Goal: Task Accomplishment & Management: Complete application form

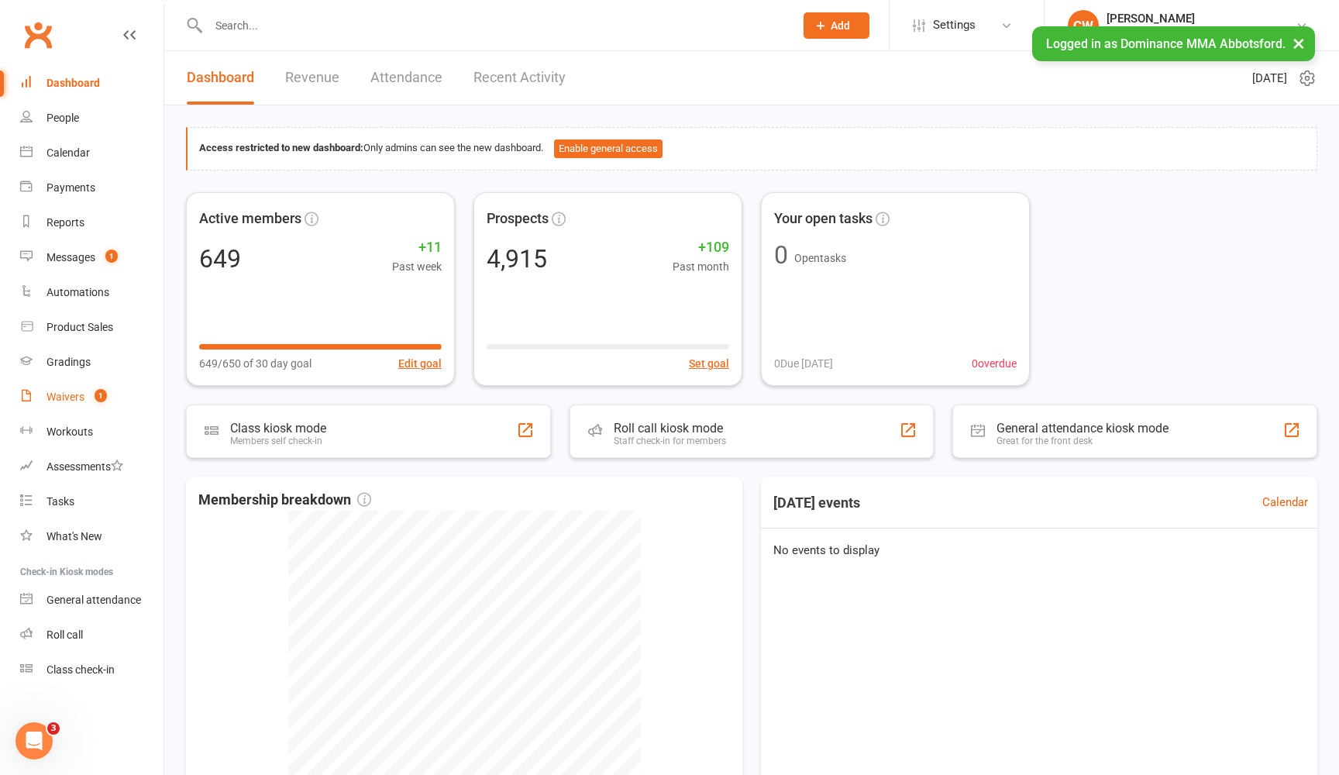
click at [56, 387] on link "Waivers 1" at bounding box center [91, 397] width 143 height 35
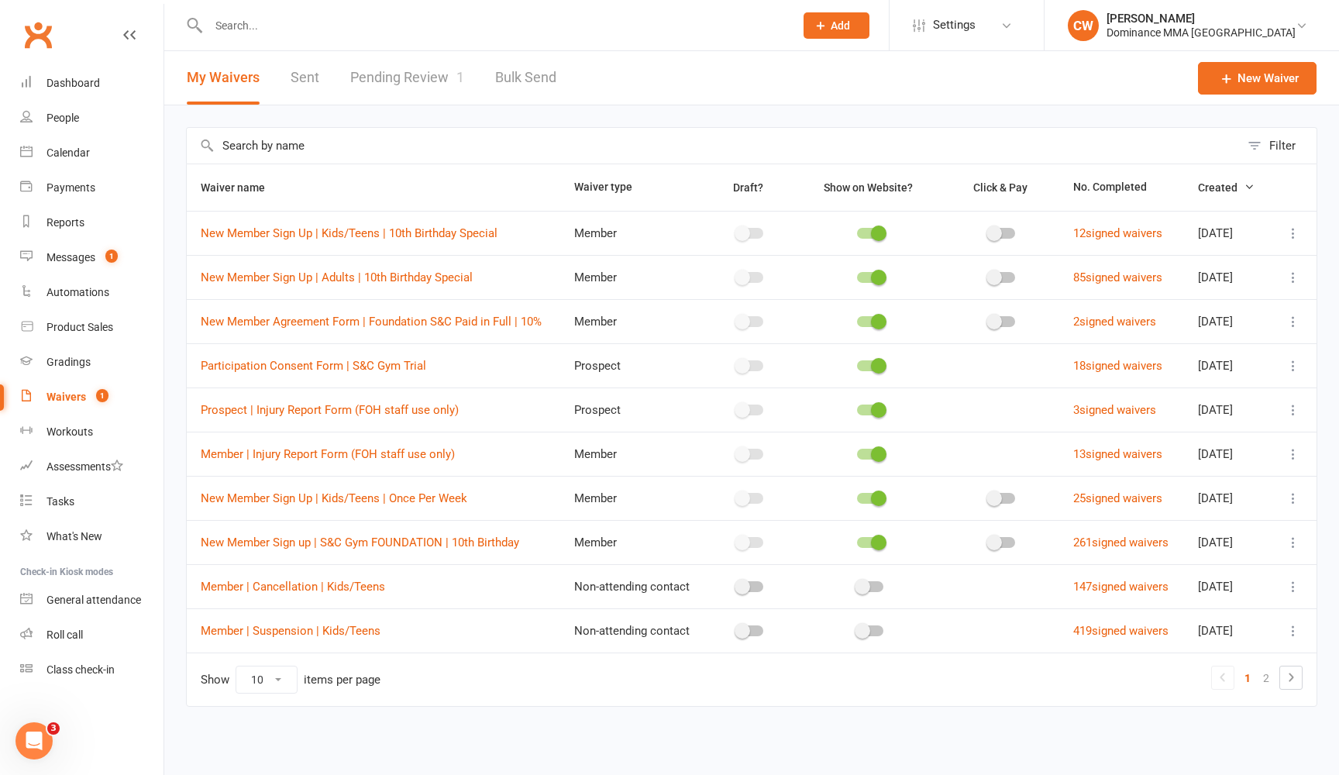
click at [502, 143] on input "text" at bounding box center [713, 146] width 1053 height 36
click at [546, 148] on input "text" at bounding box center [713, 146] width 1053 height 36
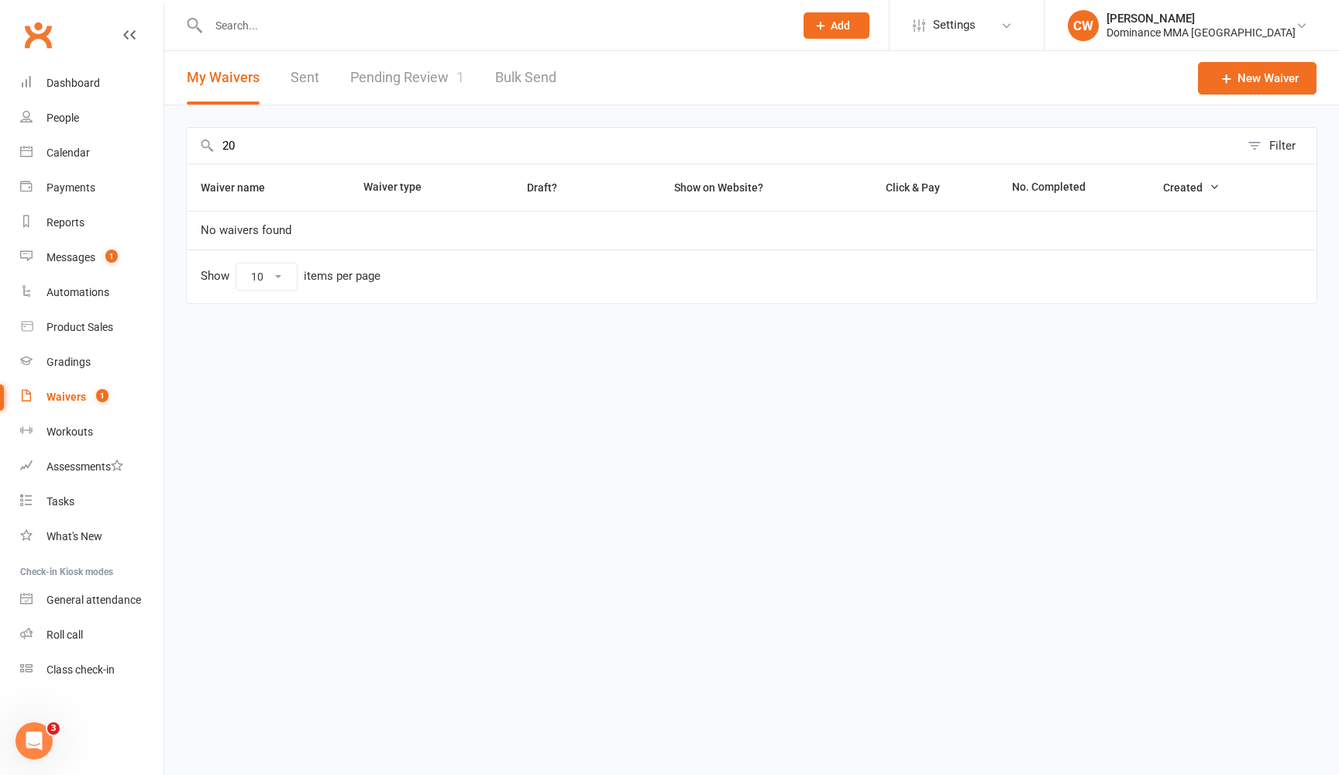
type input "2"
type input "a"
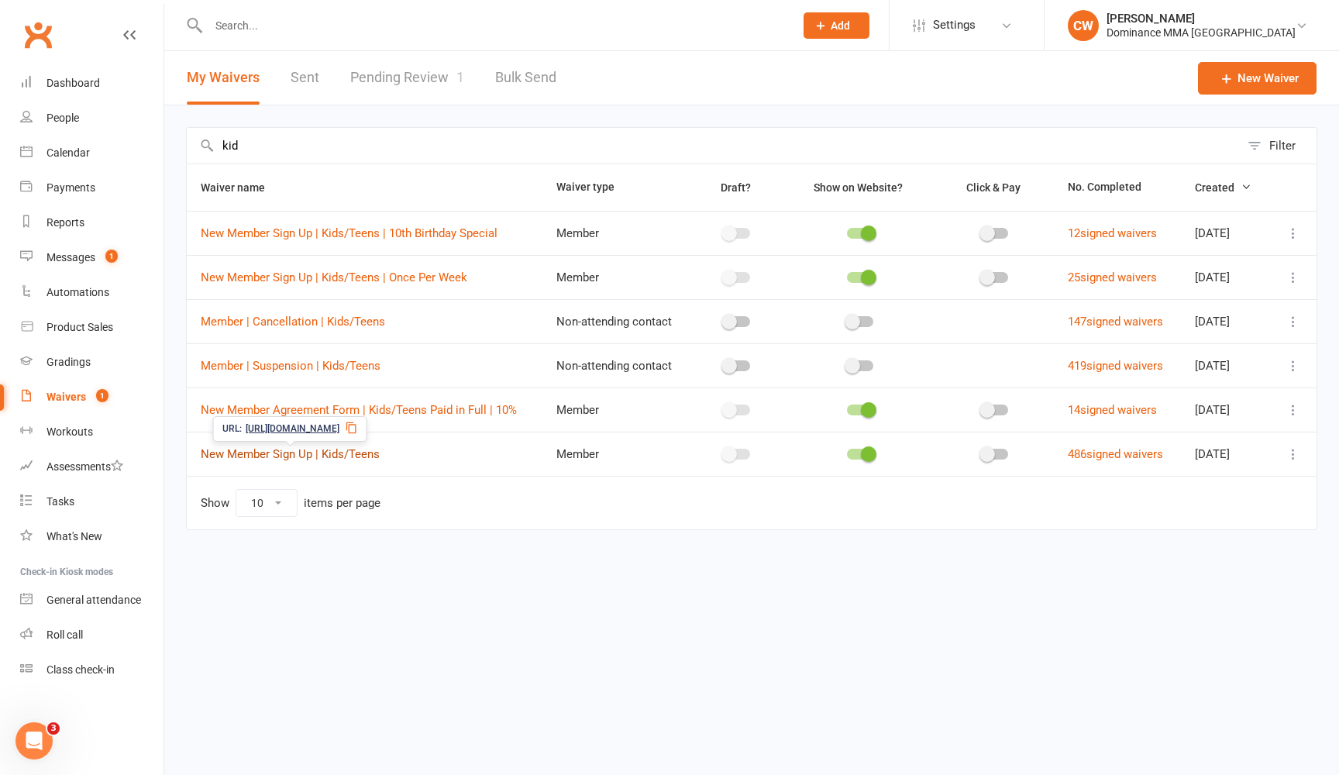
type input "kid"
click at [340, 458] on link "New Member Sign Up | Kids/Teens" at bounding box center [290, 454] width 179 height 14
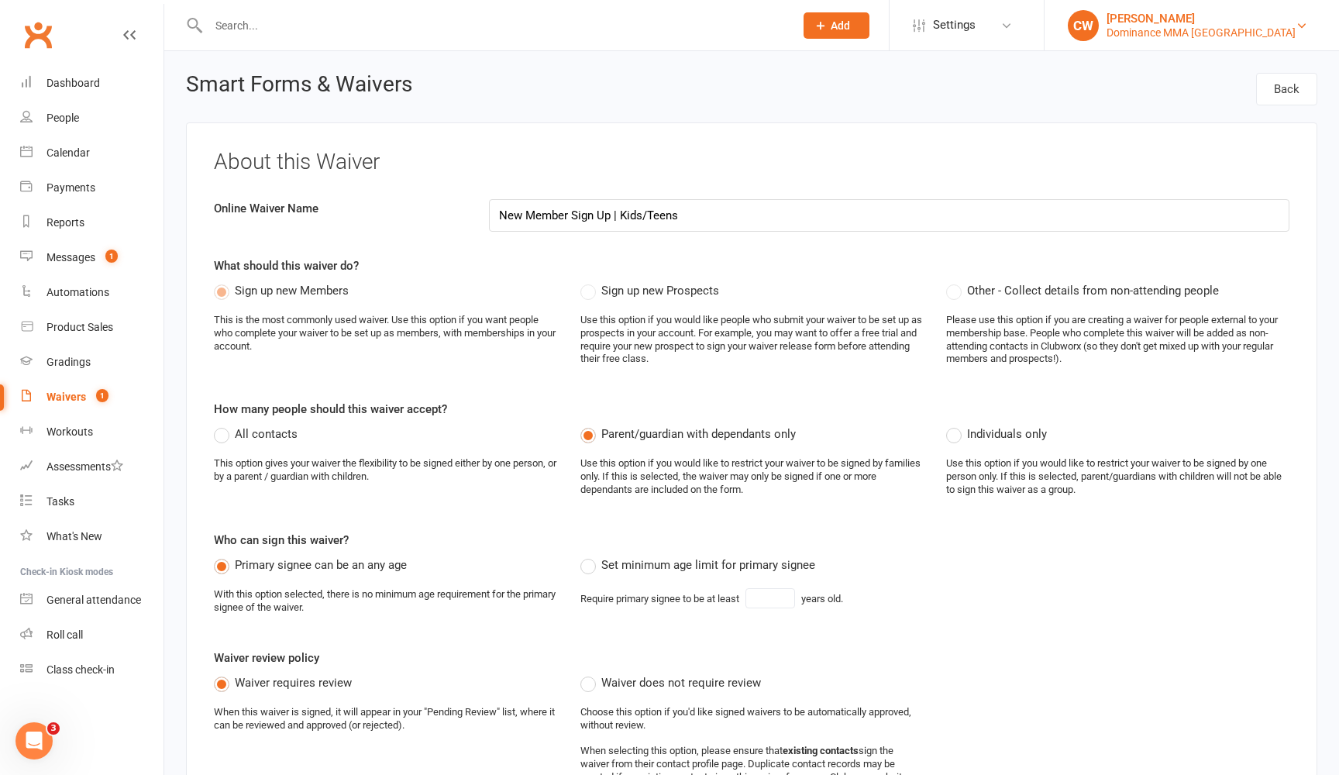
click at [1231, 32] on div "Dominance MMA Abbotsford" at bounding box center [1201, 33] width 189 height 14
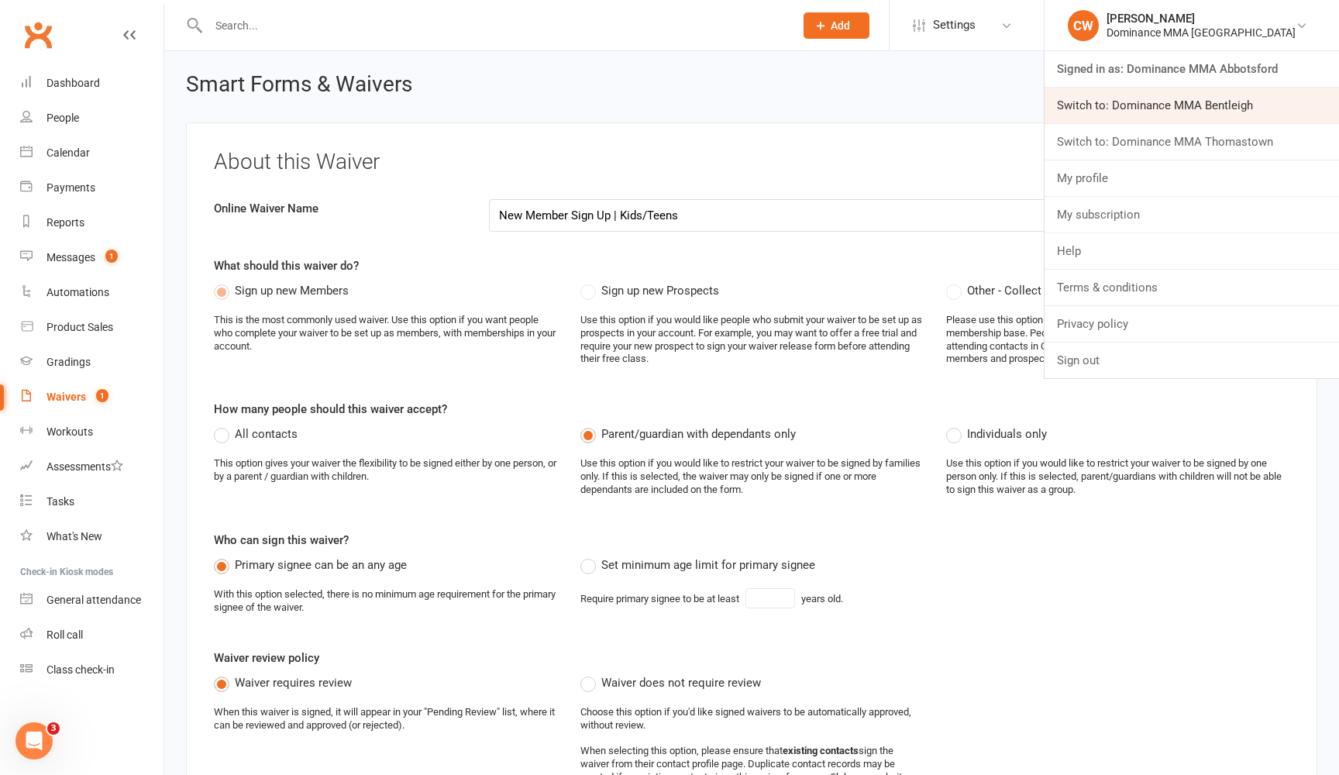
click at [1228, 98] on link "Switch to: Dominance MMA Bentleigh" at bounding box center [1192, 106] width 295 height 36
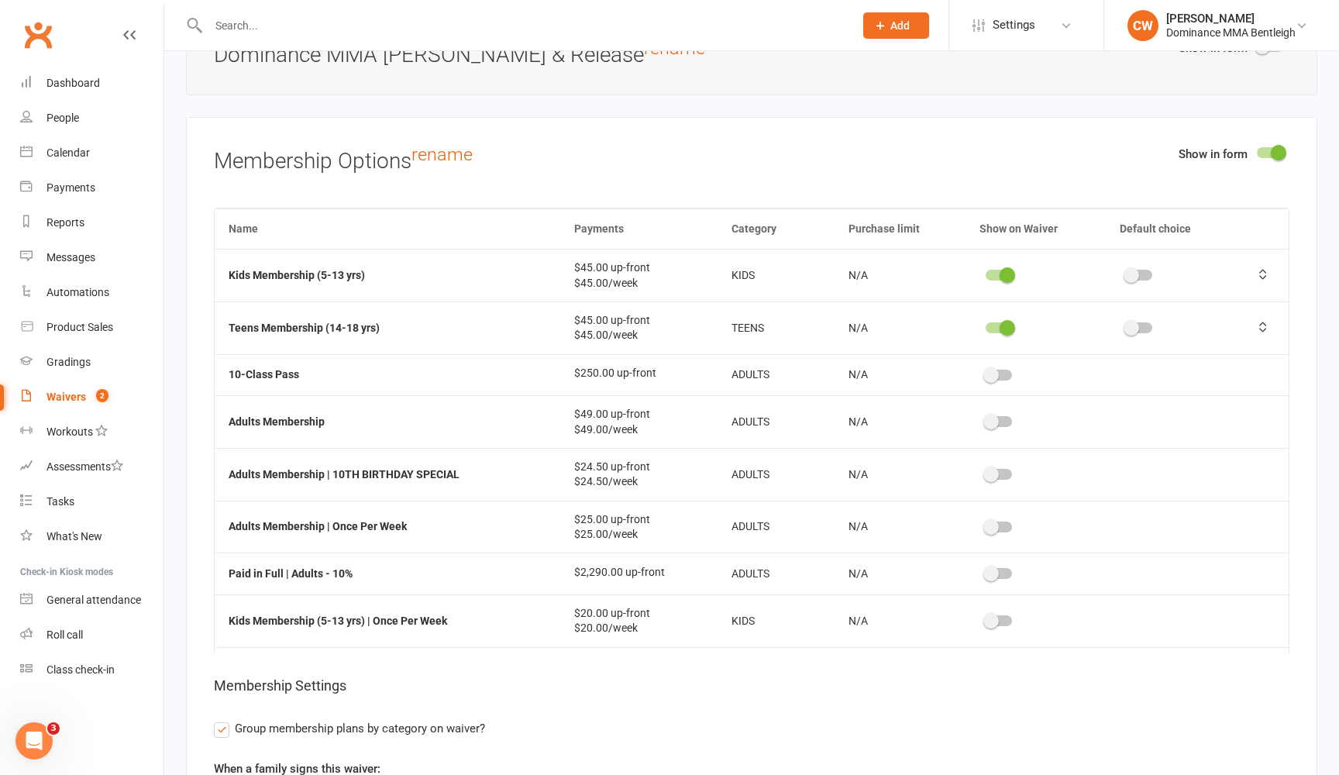
scroll to position [2582, 0]
click at [1004, 267] on span at bounding box center [1008, 275] width 16 height 16
click at [986, 273] on input "checkbox" at bounding box center [986, 273] width 0 height 0
click at [1002, 320] on span at bounding box center [1008, 328] width 16 height 16
click at [986, 326] on input "checkbox" at bounding box center [986, 326] width 0 height 0
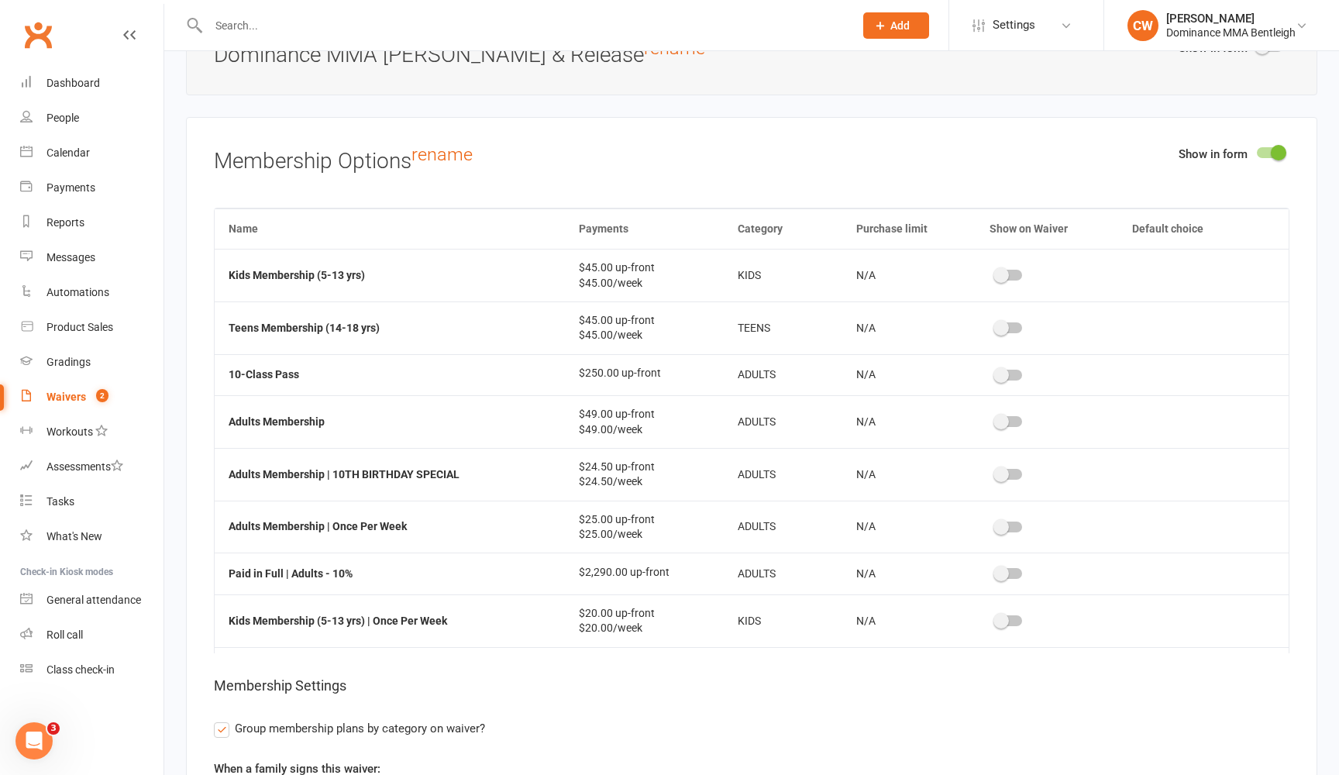
scroll to position [0, 0]
click at [1009, 320] on span at bounding box center [1002, 328] width 16 height 16
click at [996, 326] on input "checkbox" at bounding box center [996, 326] width 0 height 0
click at [997, 267] on span at bounding box center [992, 275] width 16 height 16
click at [986, 273] on input "checkbox" at bounding box center [986, 273] width 0 height 0
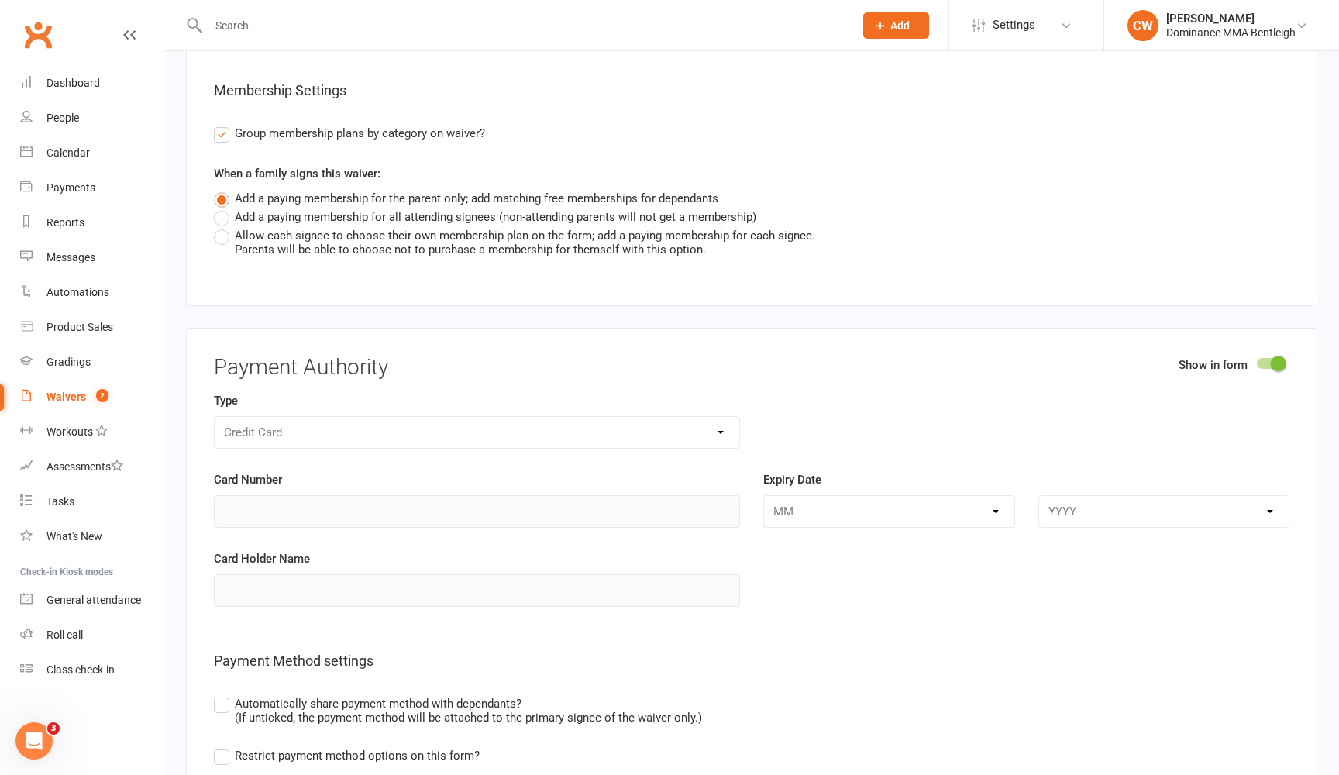
scroll to position [3197, 0]
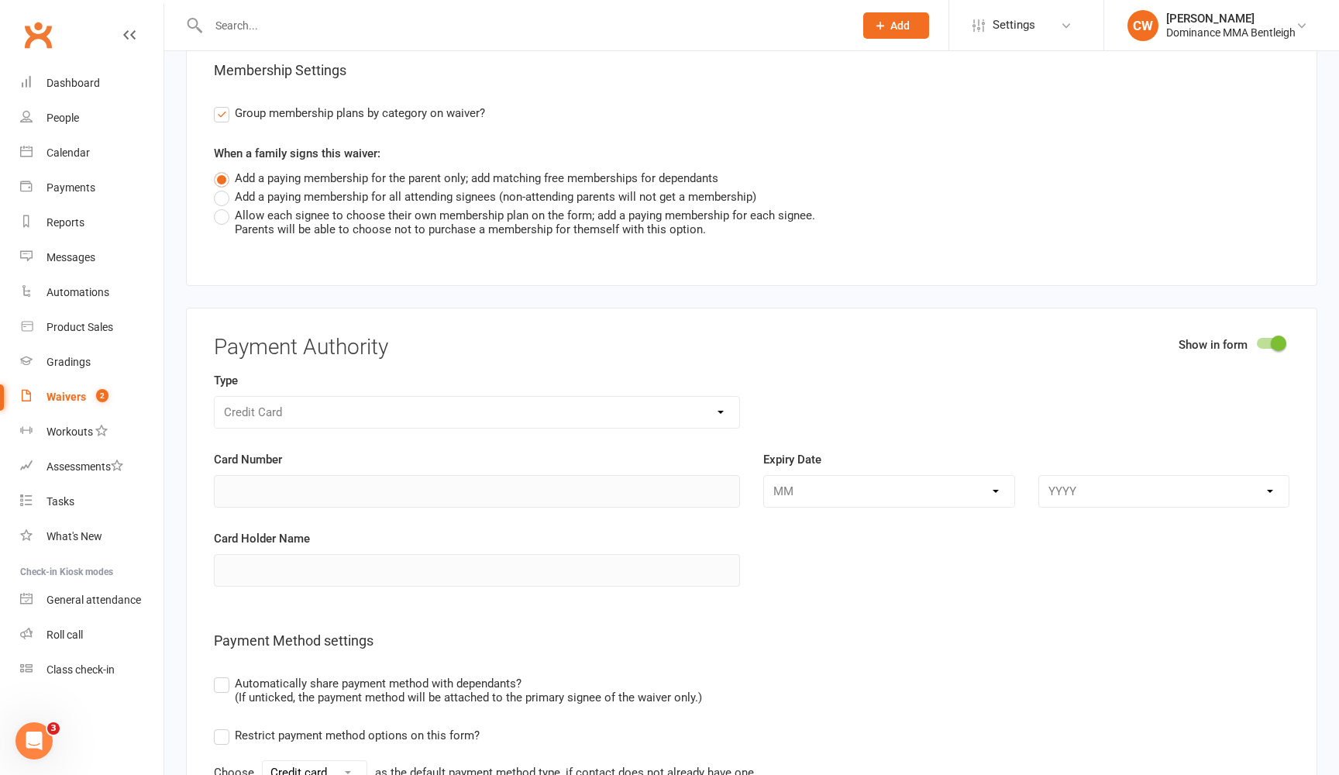
click at [630, 396] on div "Credit Card" at bounding box center [477, 412] width 526 height 33
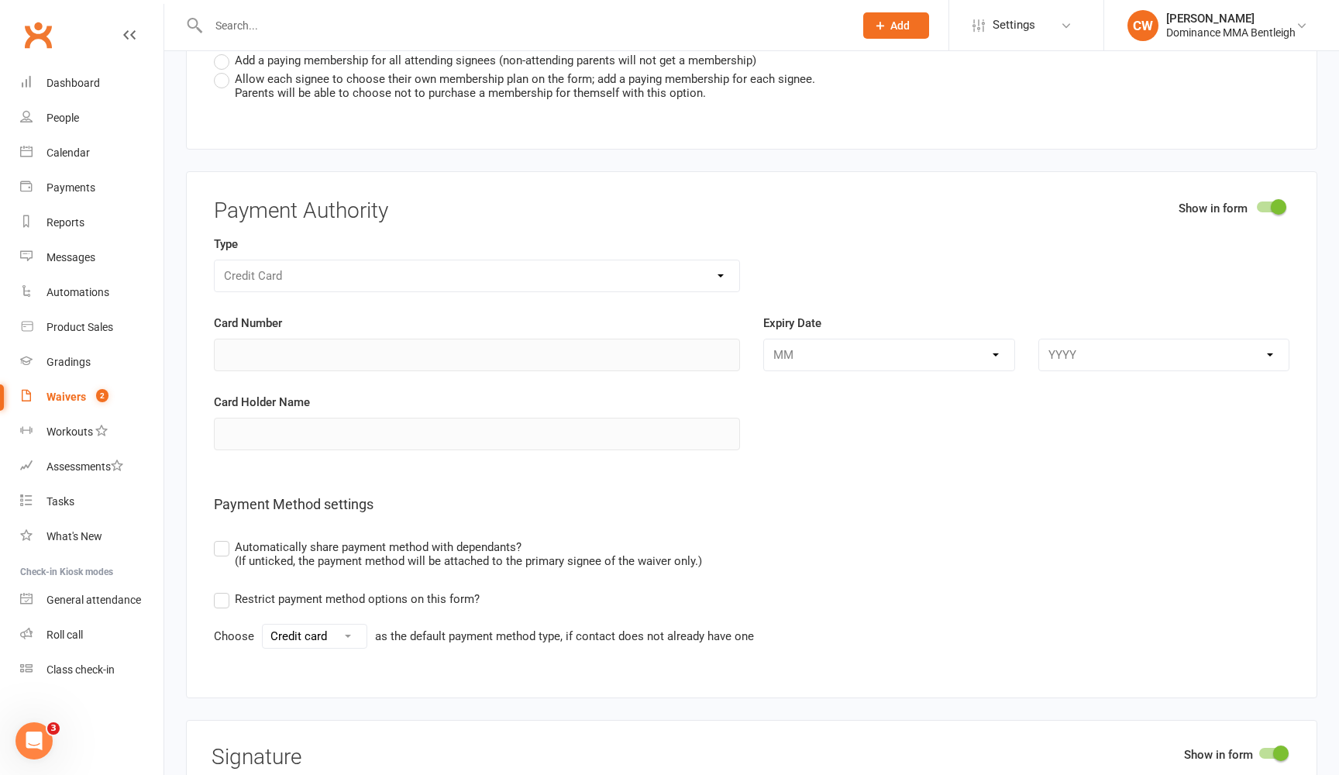
scroll to position [3444, 0]
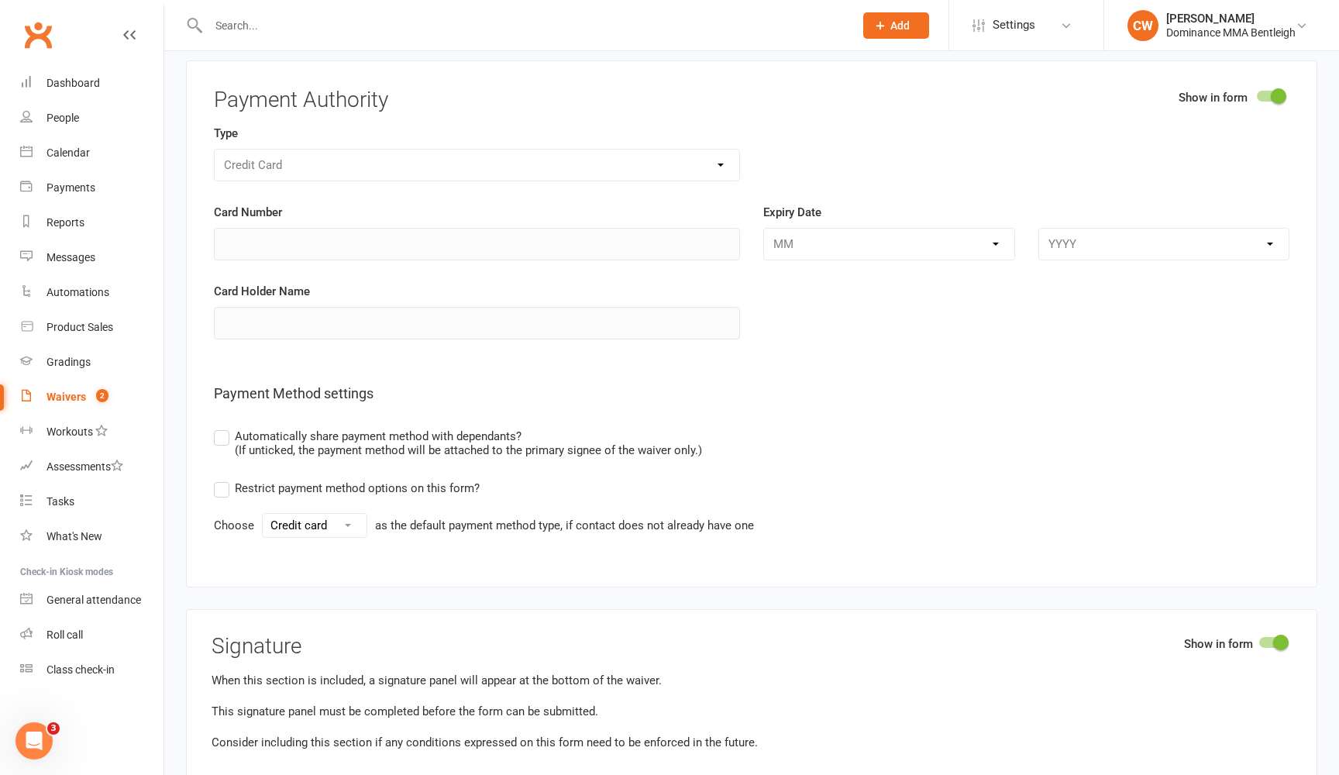
select select "bank_account"
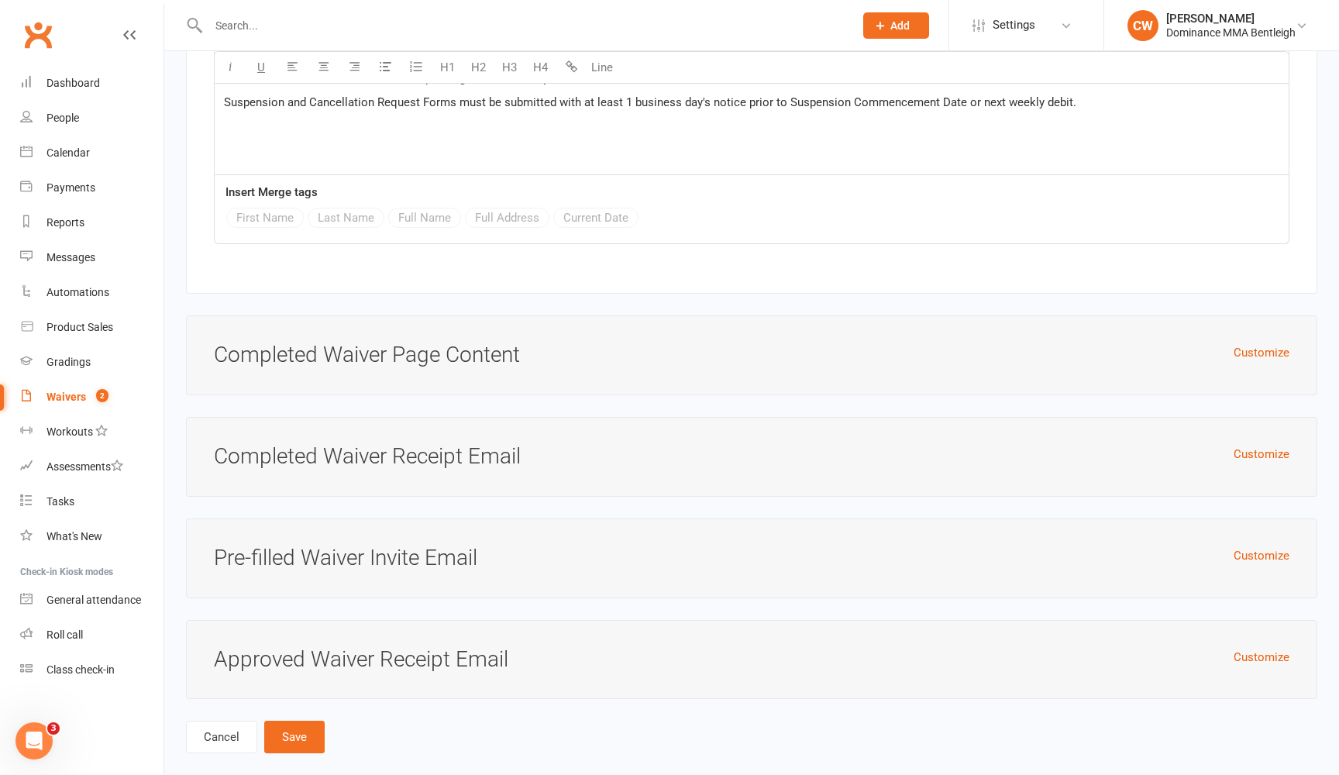
scroll to position [4541, 0]
click at [1278, 344] on button "Customize" at bounding box center [1262, 353] width 56 height 19
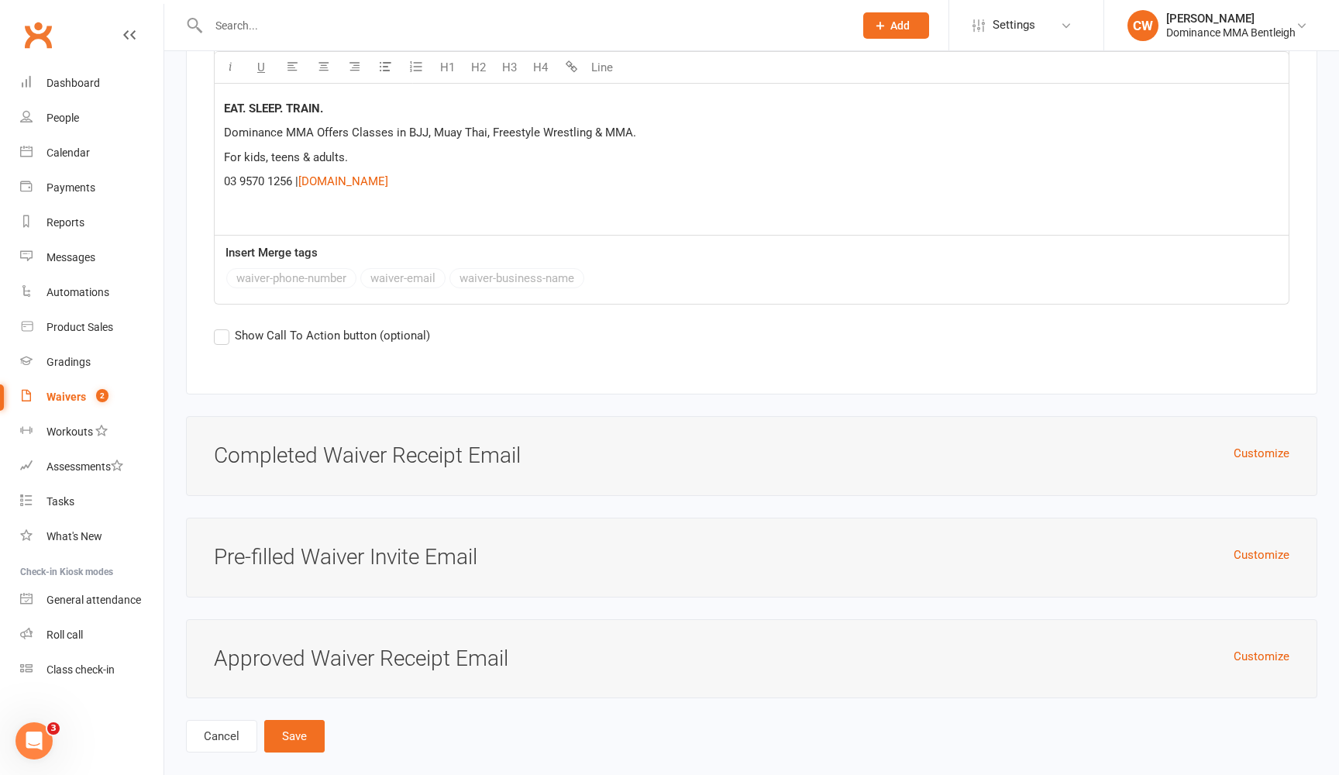
scroll to position [5116, 0]
click at [1266, 446] on button "Customize" at bounding box center [1262, 455] width 56 height 19
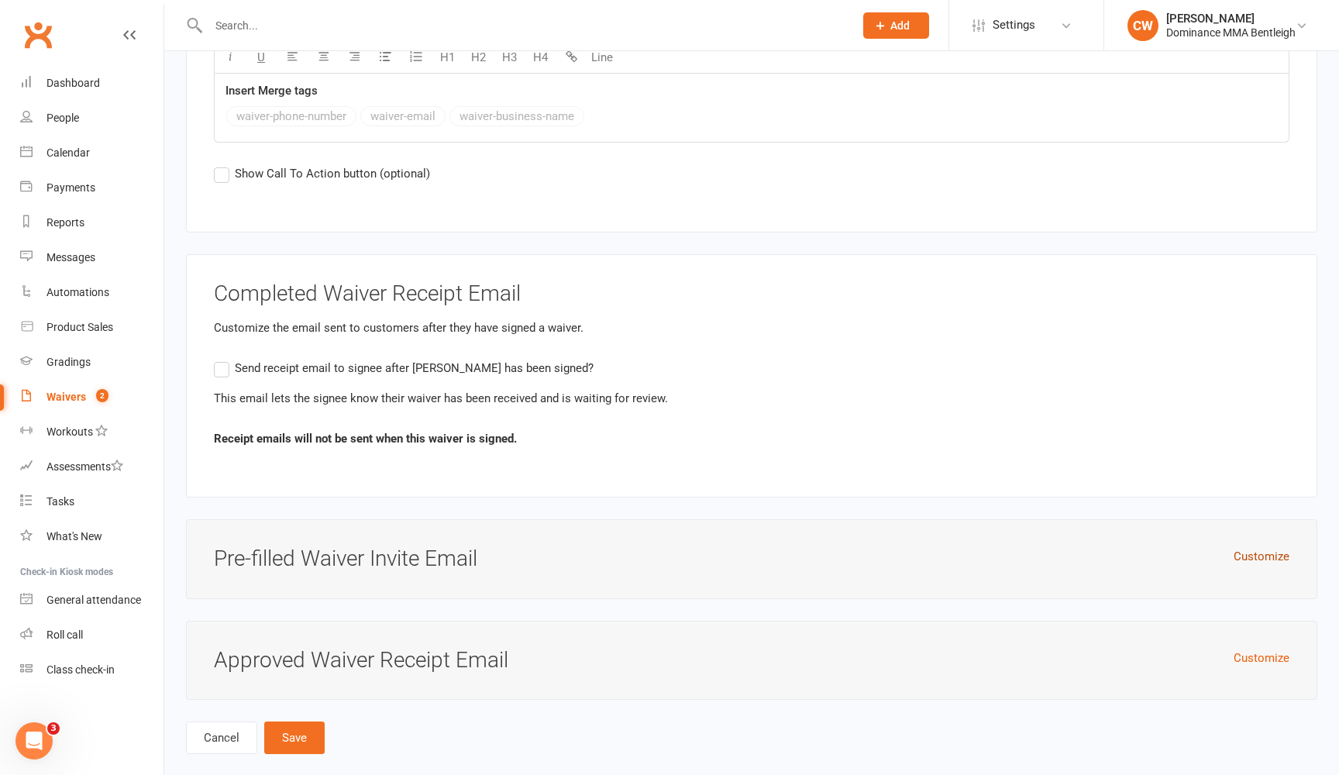
click at [1263, 547] on button "Customize" at bounding box center [1262, 556] width 56 height 19
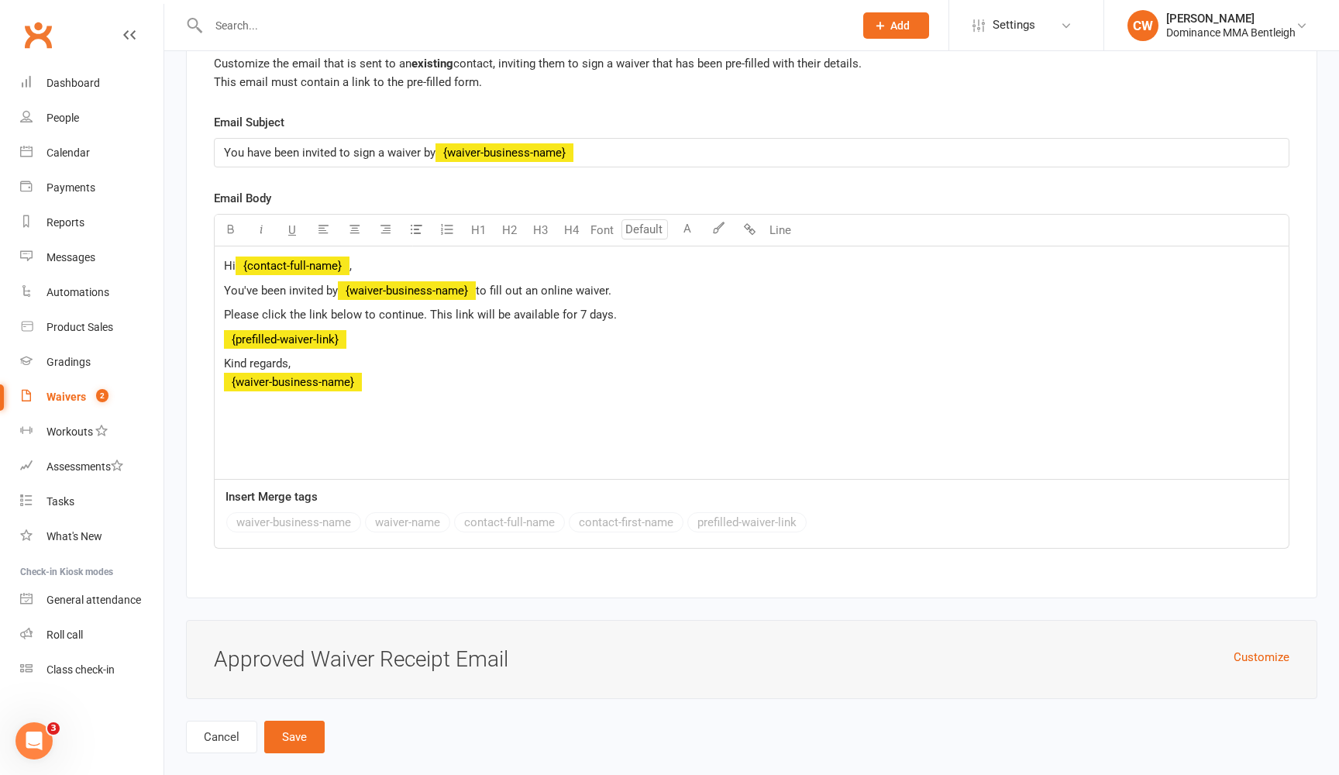
scroll to position [5808, 0]
click at [1274, 649] on button "Customize" at bounding box center [1262, 658] width 56 height 19
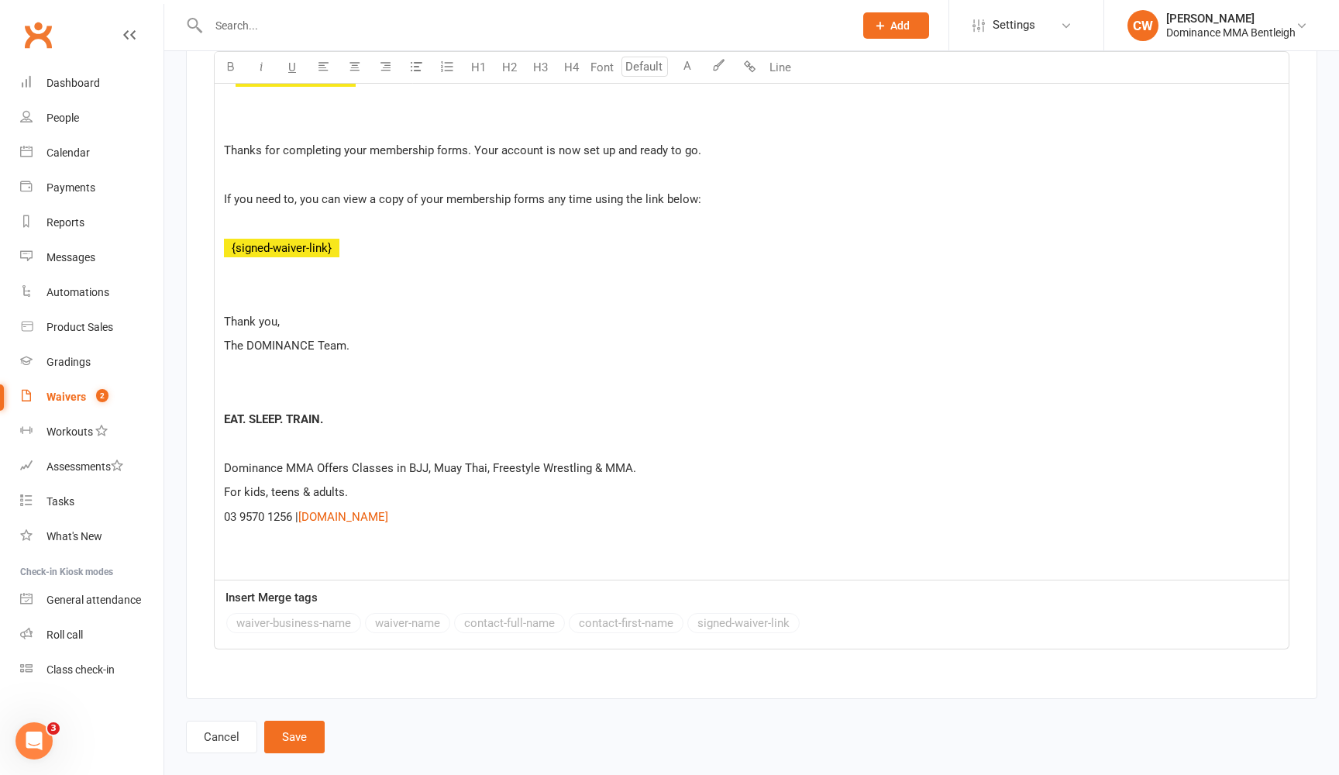
scroll to position [6627, 0]
click at [287, 722] on button "Save" at bounding box center [294, 738] width 60 height 33
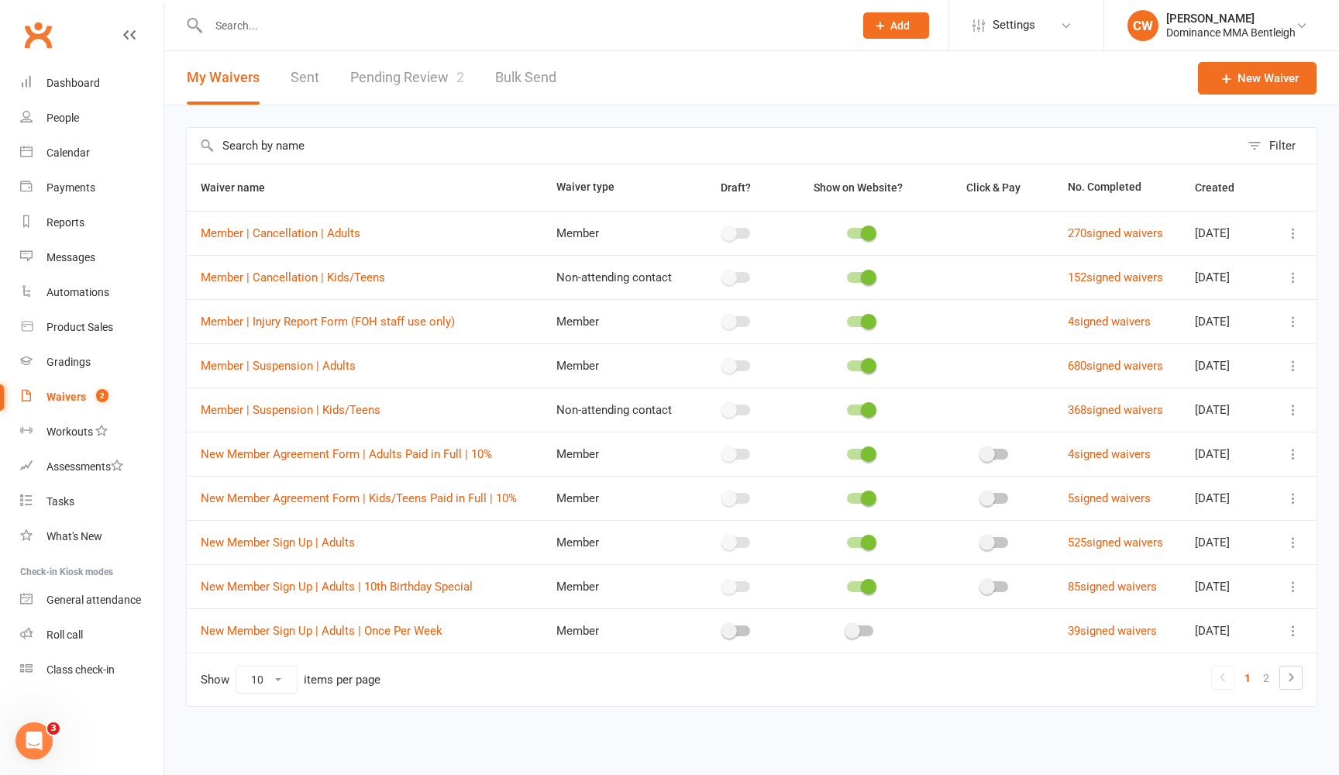
click at [370, 29] on input "text" at bounding box center [523, 26] width 639 height 22
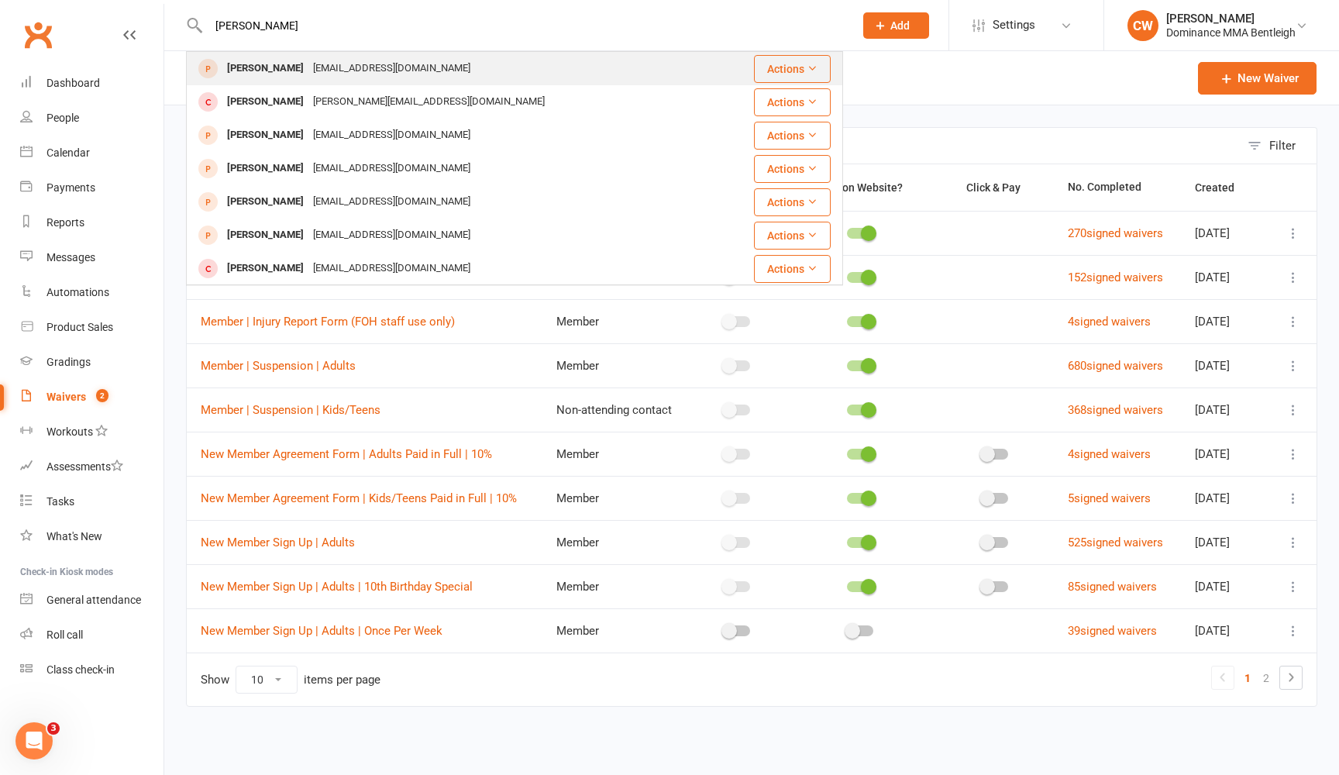
type input "[PERSON_NAME]"
click at [308, 67] on div "[EMAIL_ADDRESS][DOMAIN_NAME]" at bounding box center [391, 68] width 167 height 22
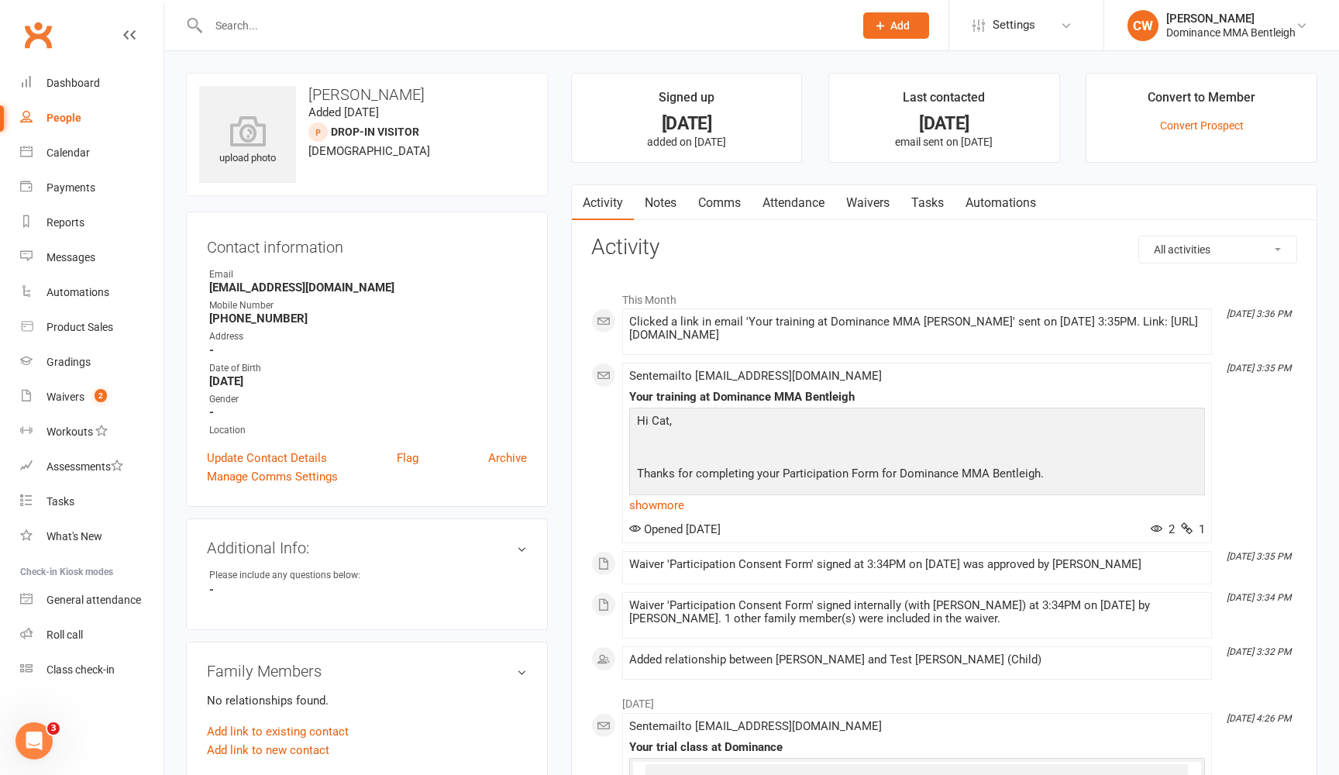
click at [868, 202] on link "Waivers" at bounding box center [867, 203] width 65 height 36
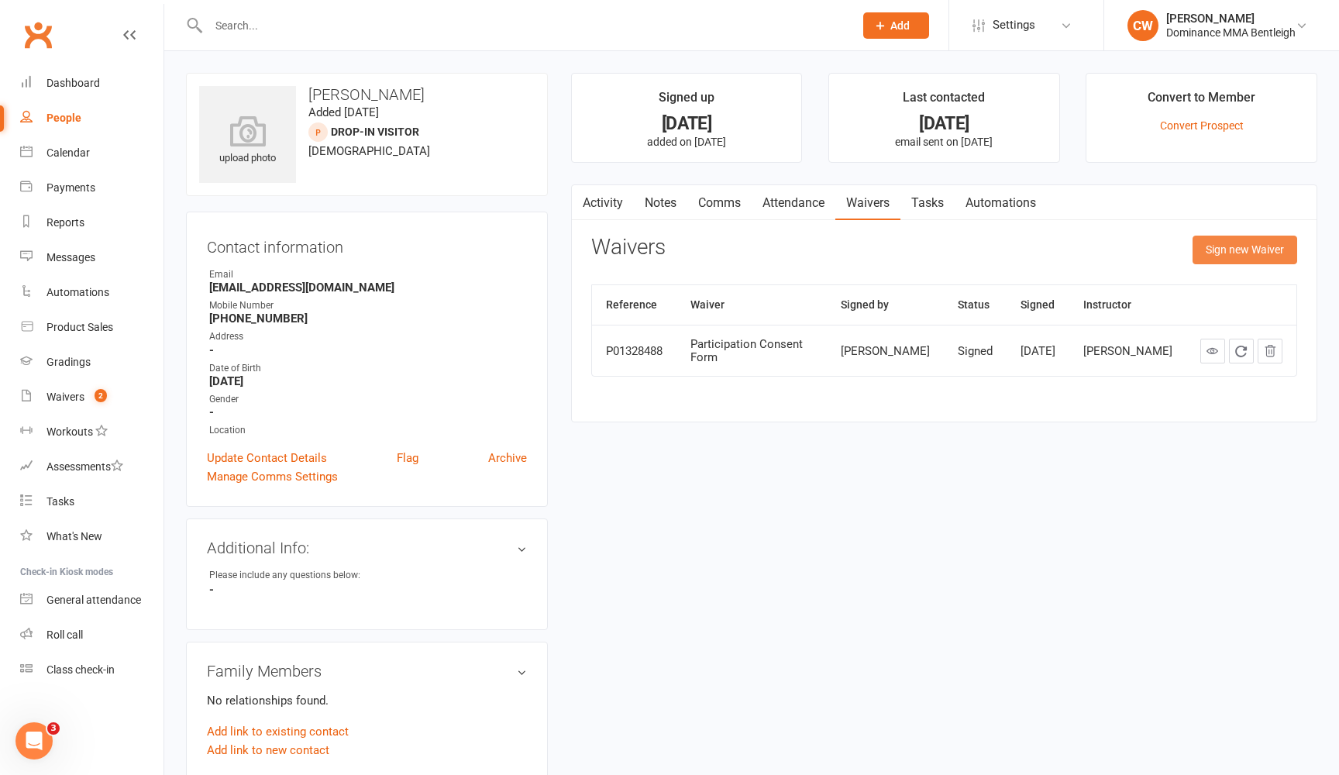
click at [1227, 247] on button "Sign new Waiver" at bounding box center [1245, 250] width 105 height 28
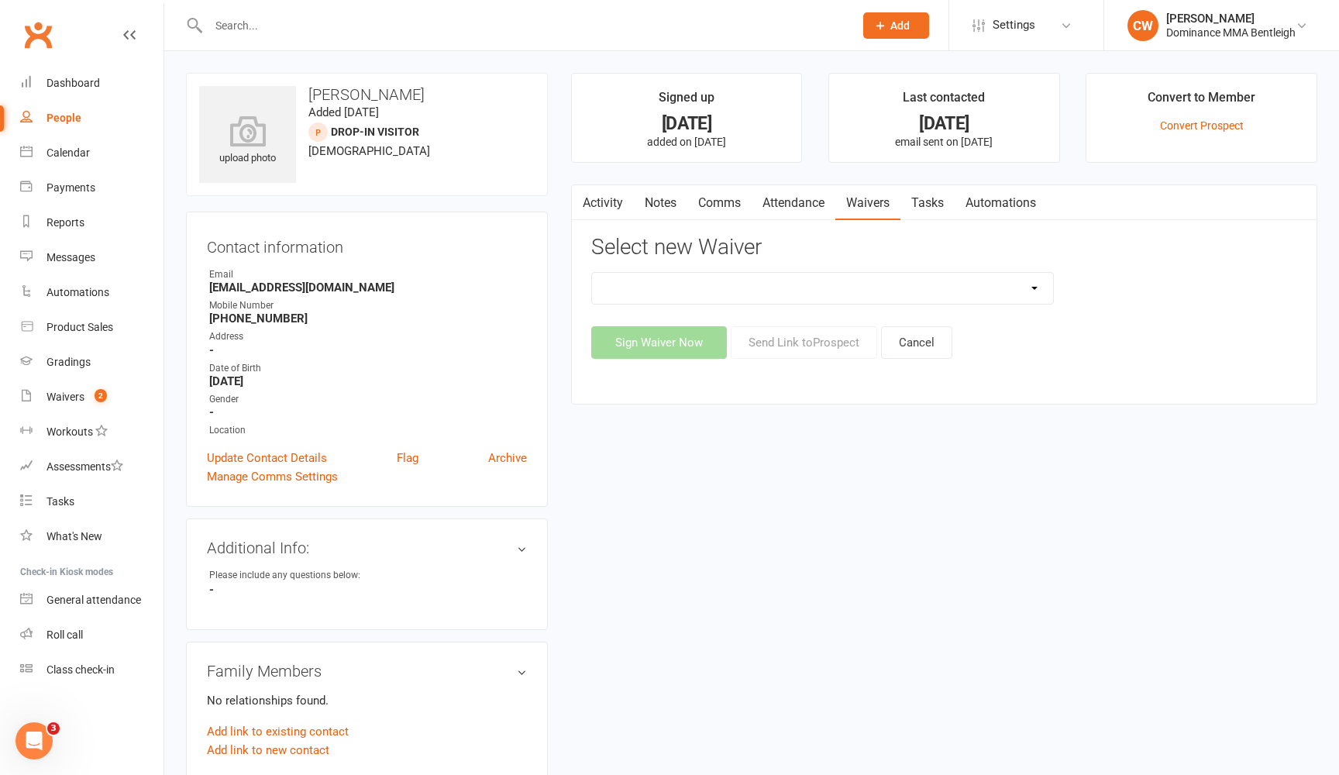
select select "2130"
click at [679, 339] on button "Sign Waiver Now" at bounding box center [659, 342] width 136 height 33
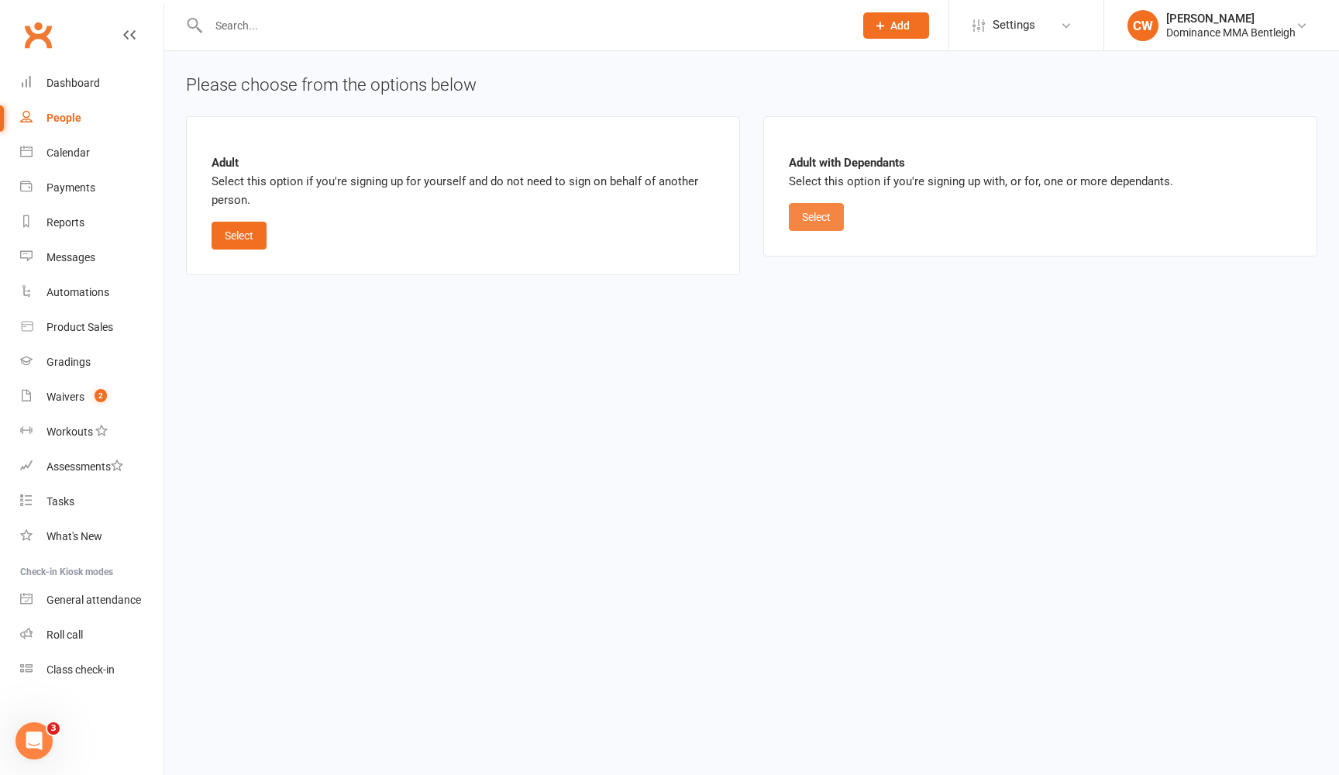
click at [826, 214] on button "Select" at bounding box center [816, 217] width 55 height 28
select select "bank_account"
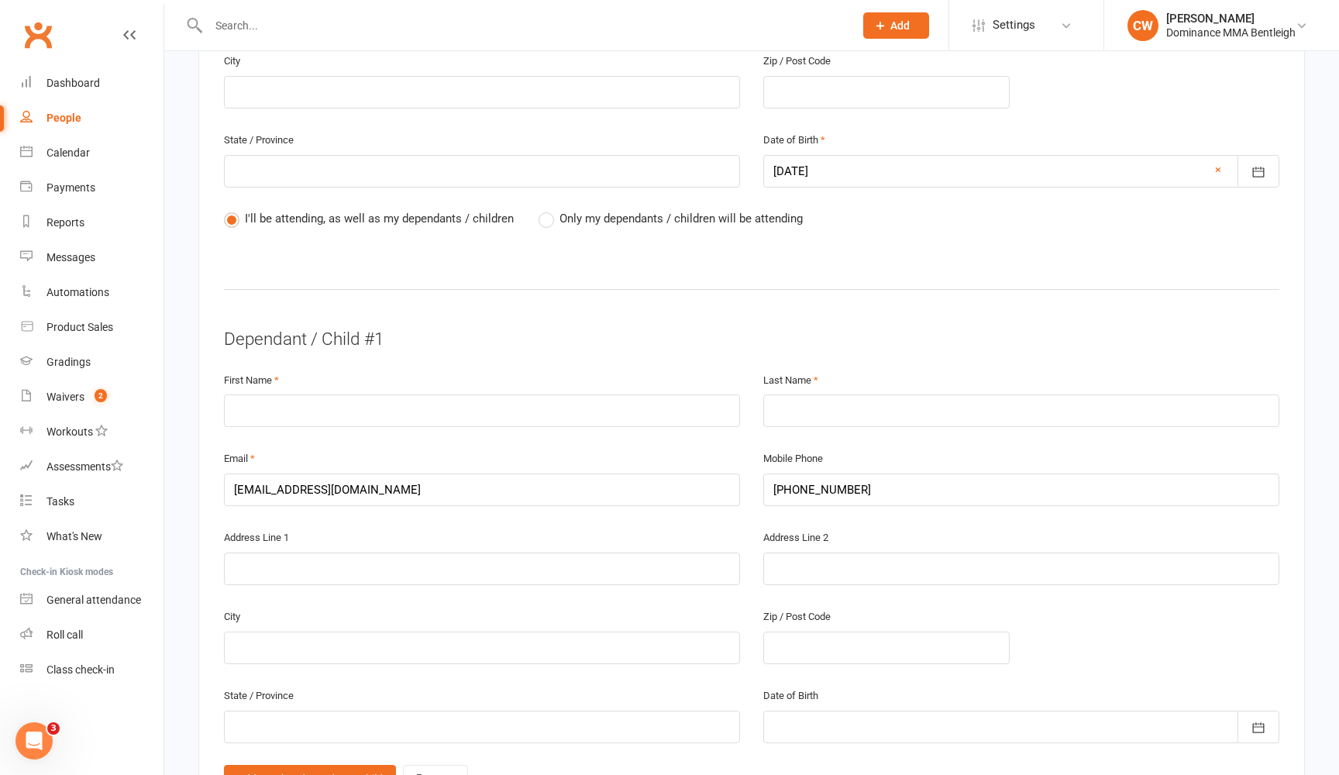
scroll to position [700, 0]
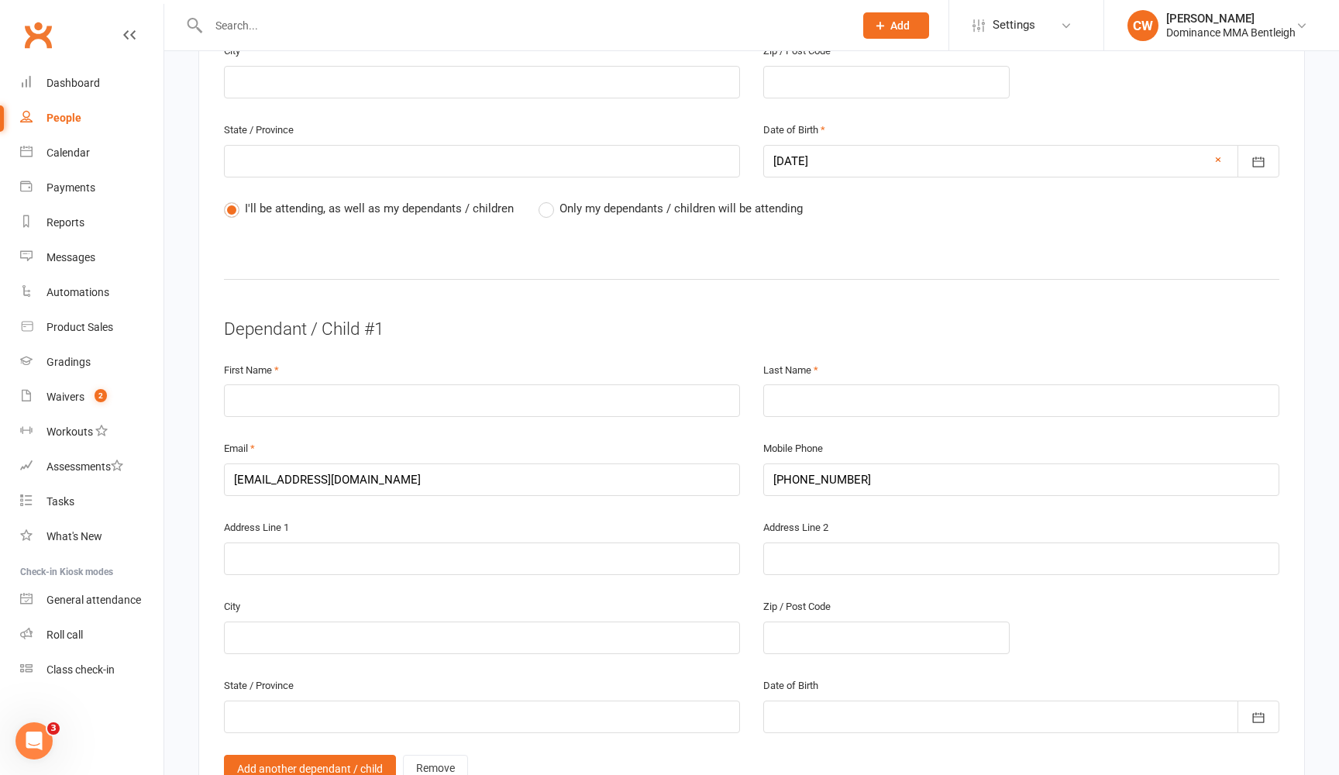
click at [551, 205] on label "Only my dependants / children will be attending" at bounding box center [671, 208] width 264 height 19
click at [549, 199] on input "Only my dependants / children will be attending" at bounding box center [544, 199] width 10 height 0
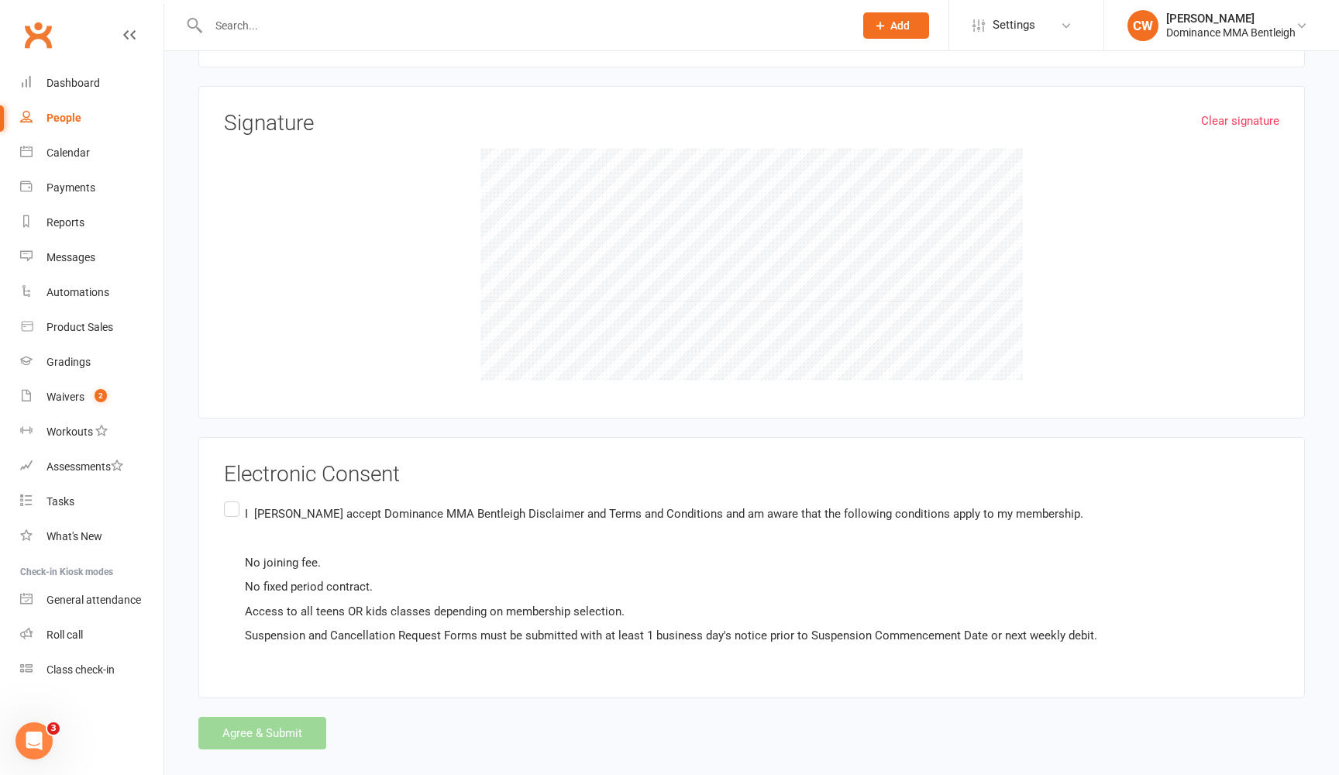
scroll to position [2655, 0]
click at [91, 340] on link "Product Sales" at bounding box center [91, 327] width 143 height 35
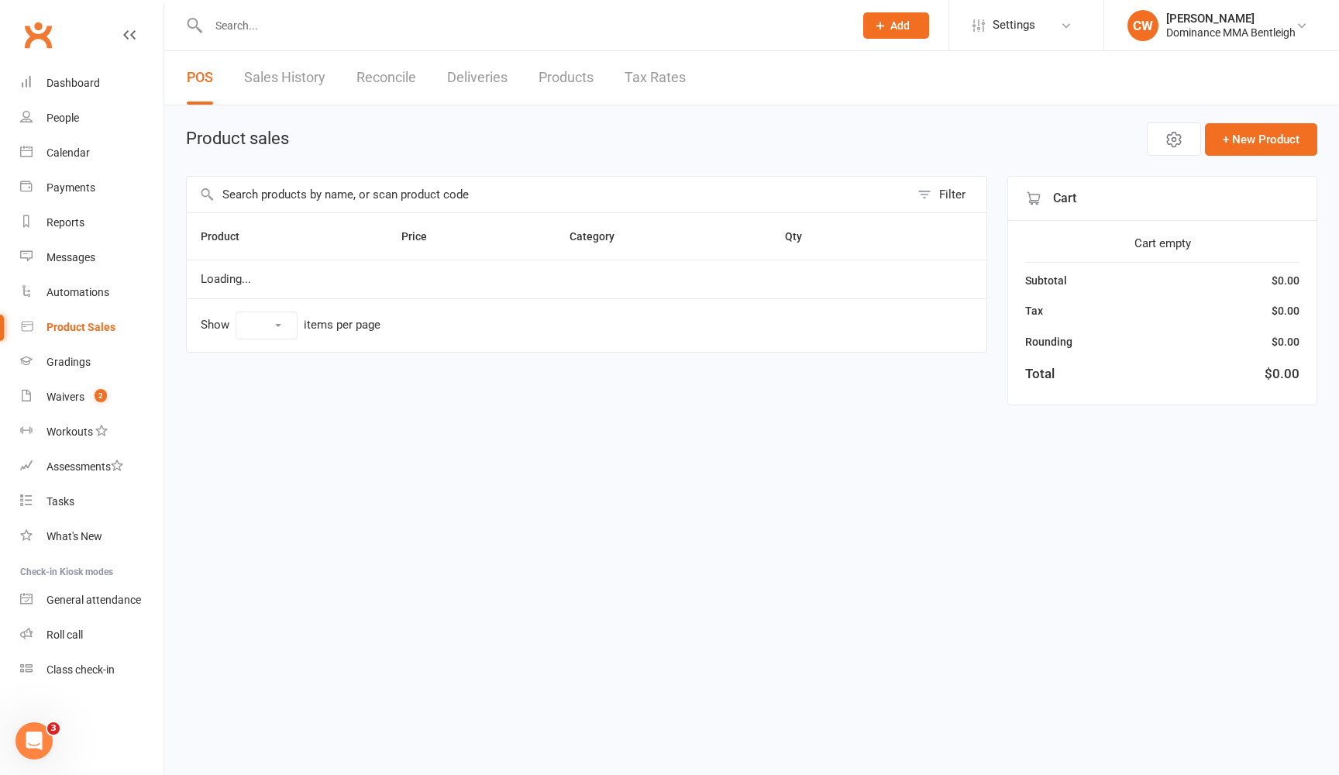
select select "10"
